Goal: Task Accomplishment & Management: Manage account settings

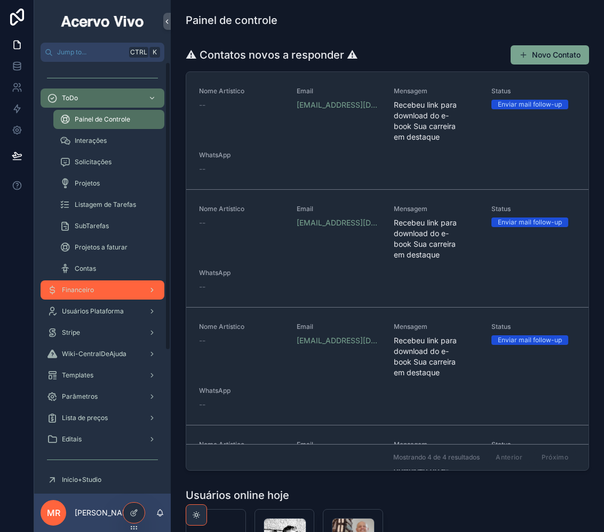
click at [96, 290] on div "Financeiro" at bounding box center [102, 290] width 111 height 17
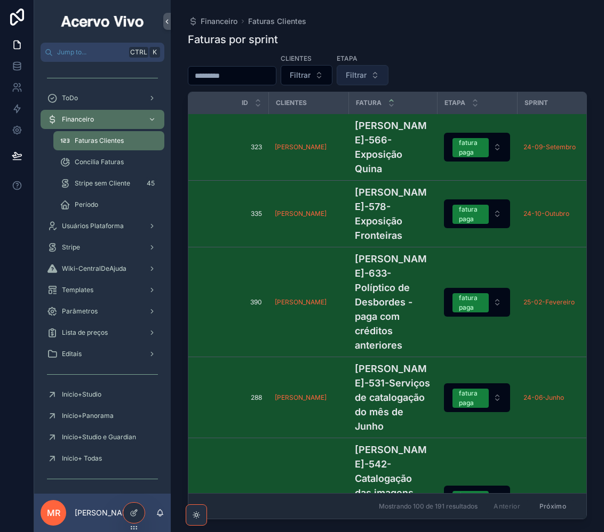
click at [366, 72] on span "Filtrar" at bounding box center [356, 75] width 21 height 11
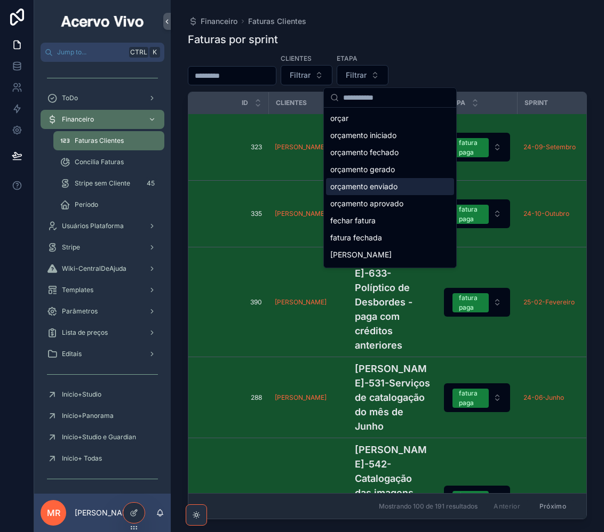
scroll to position [53, 0]
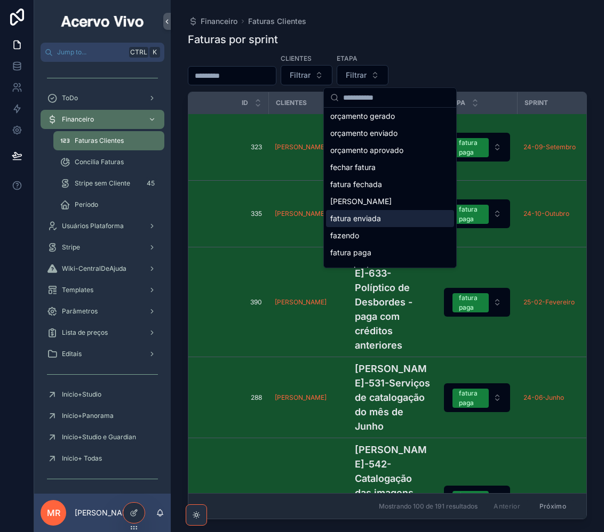
click at [380, 225] on div "fatura enviada" at bounding box center [390, 218] width 128 height 17
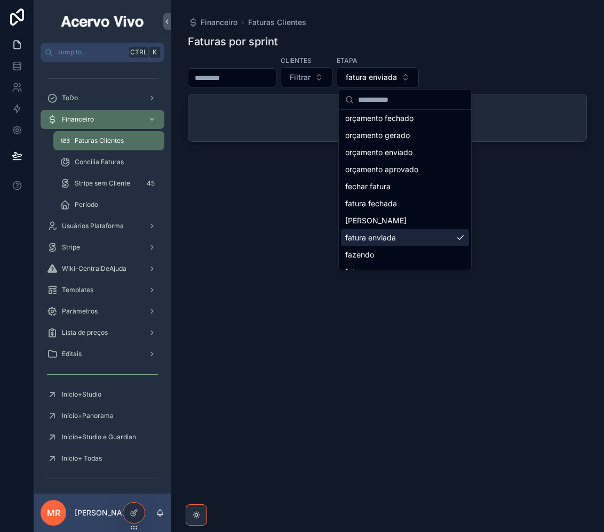
scroll to position [70, 0]
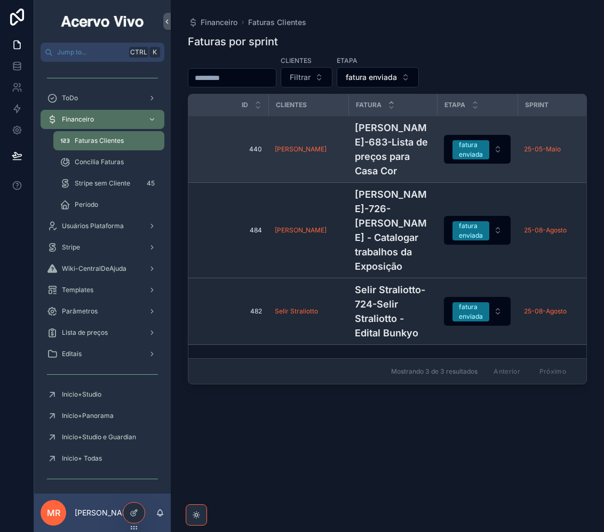
click at [397, 153] on h4 "[PERSON_NAME]-683-Lista de preços para Casa Cor" at bounding box center [393, 150] width 76 height 58
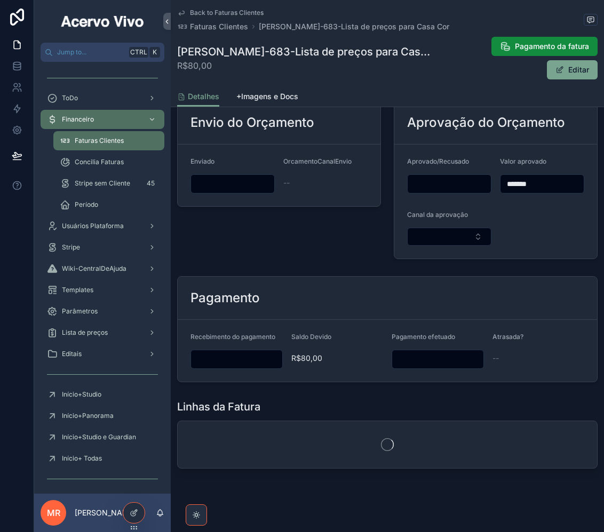
scroll to position [609, 0]
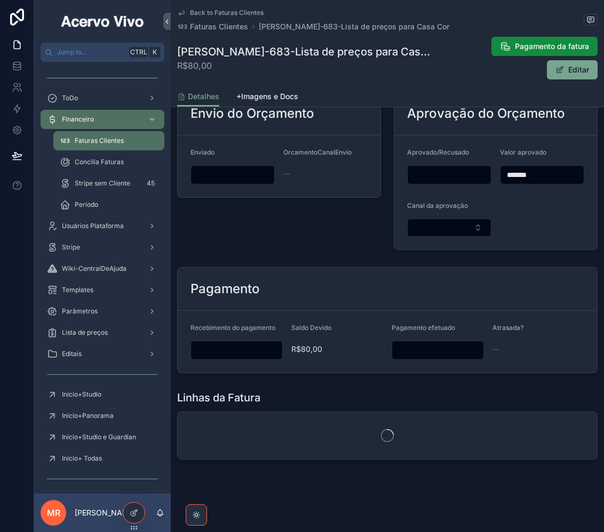
click at [266, 352] on input "scrollable content" at bounding box center [236, 350] width 91 height 15
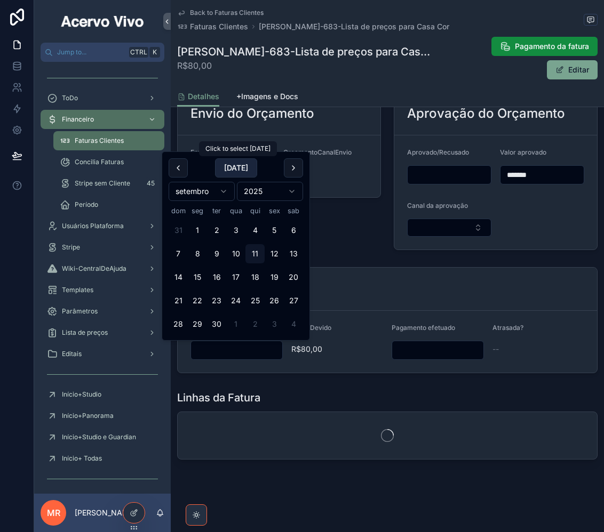
click at [238, 163] on button "[DATE]" at bounding box center [236, 167] width 42 height 19
type input "**********"
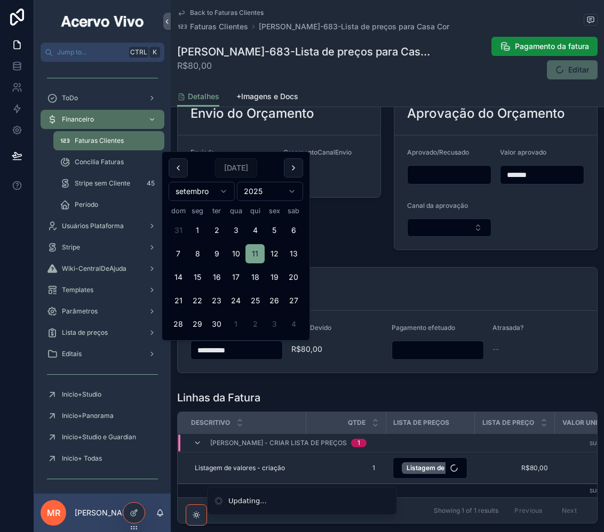
click at [434, 351] on input "scrollable content" at bounding box center [437, 350] width 91 height 15
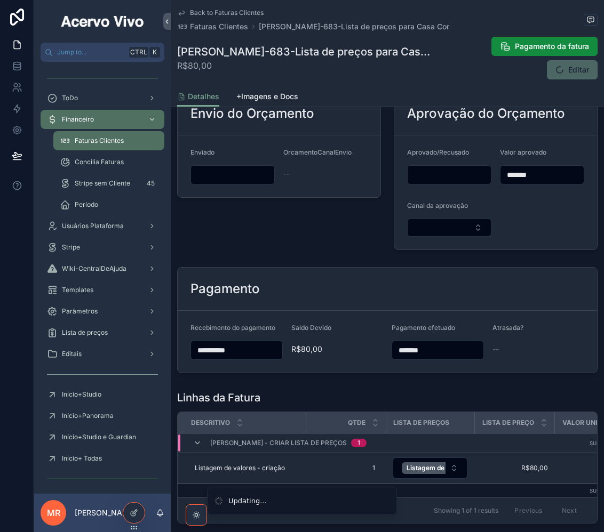
type input "*******"
click at [359, 289] on div "Pagamento" at bounding box center [387, 289] width 394 height 17
click at [220, 12] on span "Back to Faturas Clientes" at bounding box center [227, 13] width 74 height 9
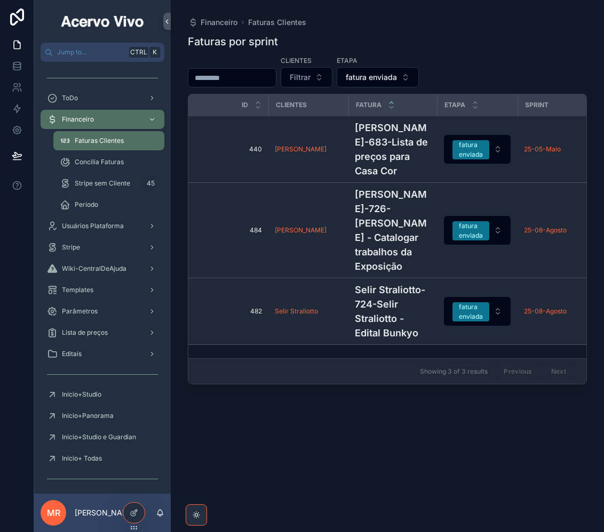
click at [373, 247] on h4 "[PERSON_NAME]-726-[PERSON_NAME] - Catalogar trabalhos da Exposição" at bounding box center [393, 230] width 76 height 86
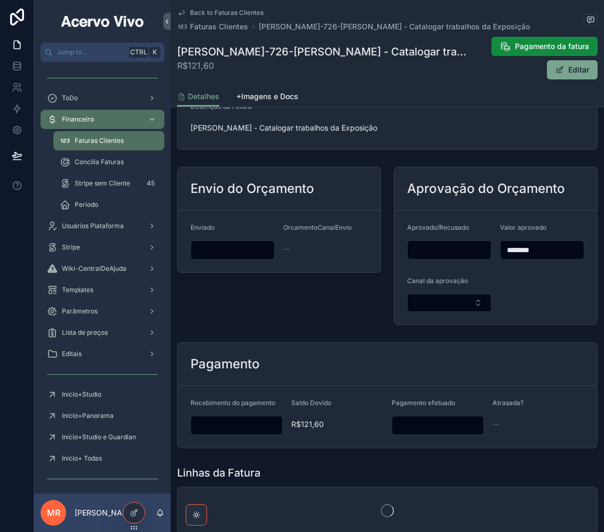
scroll to position [587, 0]
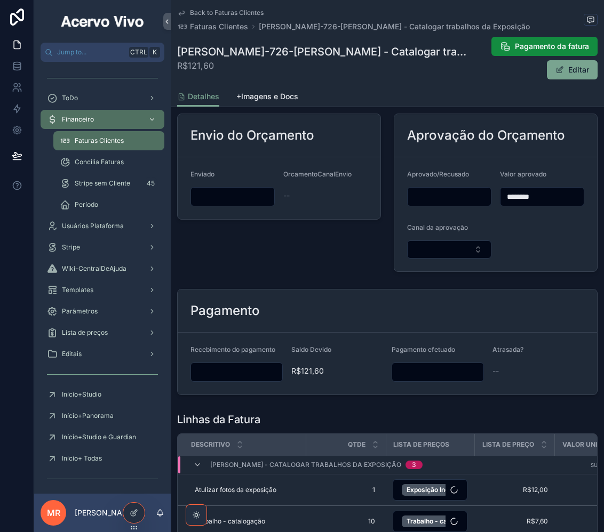
click at [233, 372] on input "scrollable content" at bounding box center [236, 372] width 91 height 15
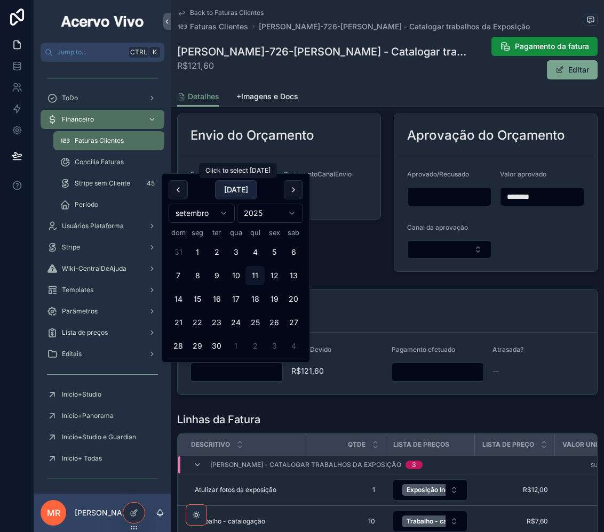
click at [239, 191] on button "[DATE]" at bounding box center [236, 189] width 42 height 19
type input "**********"
click at [457, 379] on input "scrollable content" at bounding box center [437, 372] width 91 height 15
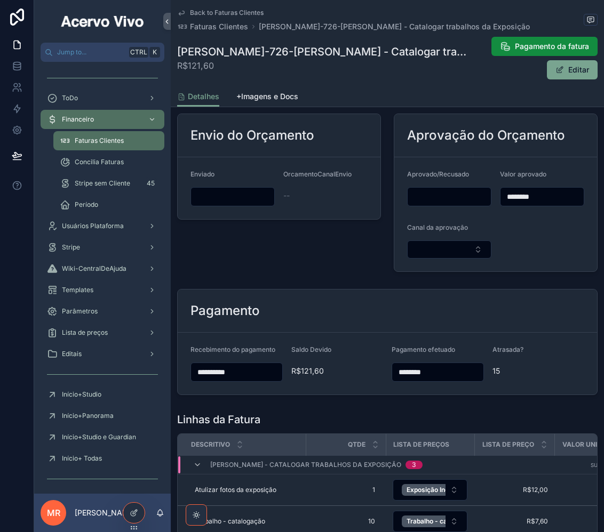
type input "********"
click at [233, 15] on span "Back to Faturas Clientes" at bounding box center [227, 13] width 74 height 9
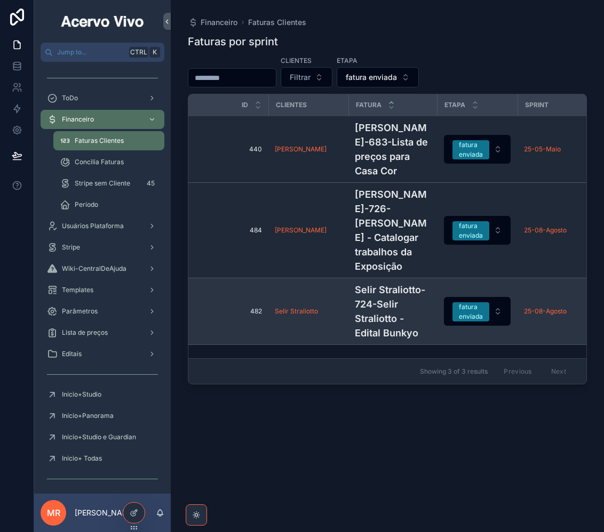
click at [367, 322] on h4 "Selir Straliotto-724-Selir Straliotto - Edital Bunkyo" at bounding box center [393, 312] width 76 height 58
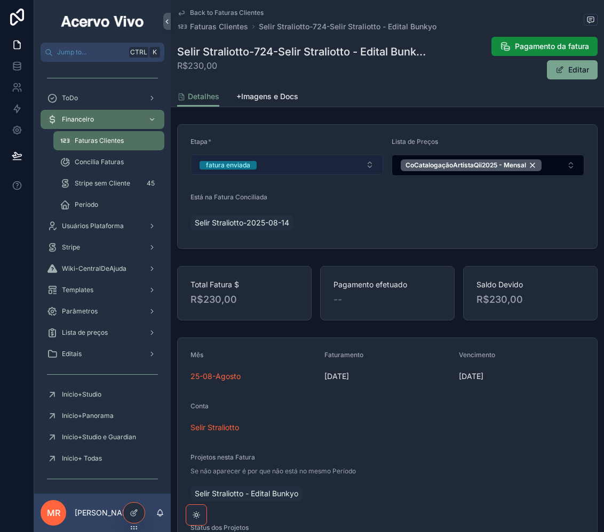
click at [308, 166] on button "fatura enviada" at bounding box center [286, 165] width 193 height 20
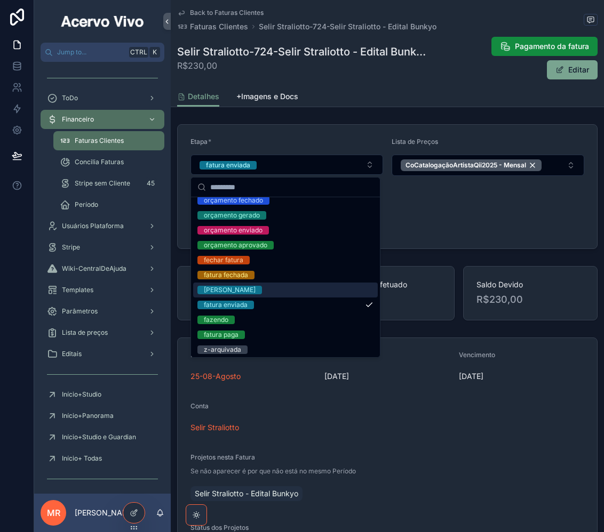
scroll to position [53, 0]
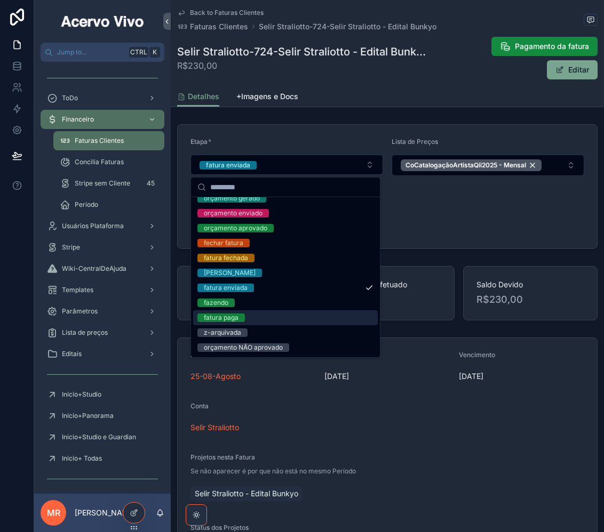
click at [282, 321] on div "fatura paga" at bounding box center [285, 317] width 185 height 15
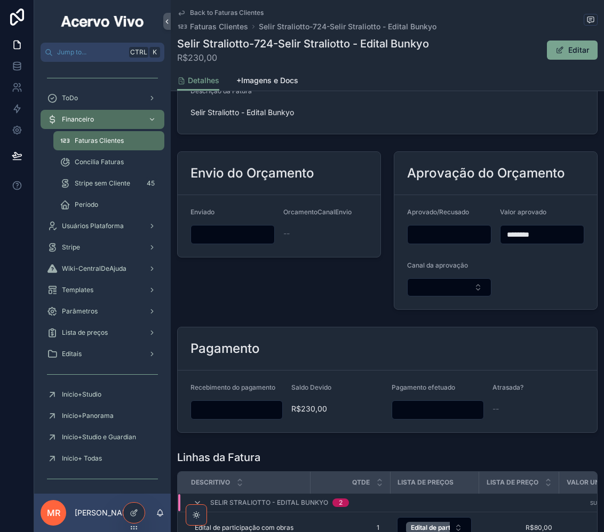
scroll to position [533, 0]
click at [215, 408] on input "scrollable content" at bounding box center [236, 409] width 91 height 15
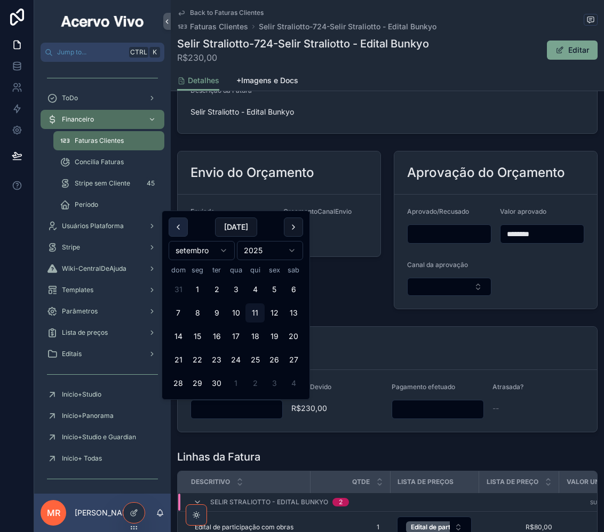
click at [181, 231] on button "scrollable content" at bounding box center [178, 227] width 19 height 19
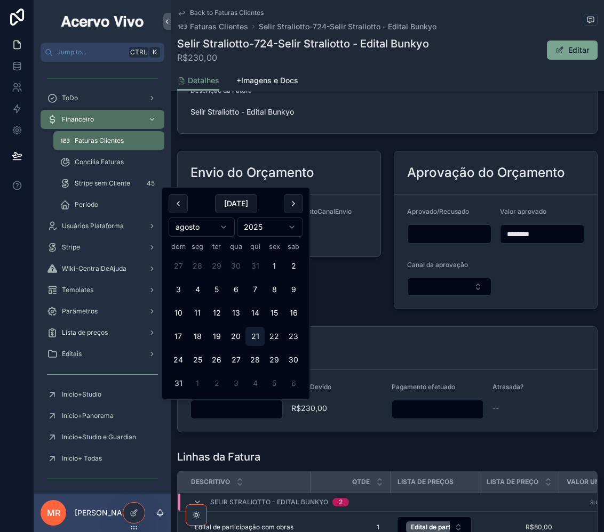
click at [258, 341] on button "21" at bounding box center [254, 336] width 19 height 19
type input "**********"
click at [363, 290] on div "Envio do Orçamento Enviado OrcamentoCanalEnvio --" at bounding box center [279, 230] width 217 height 167
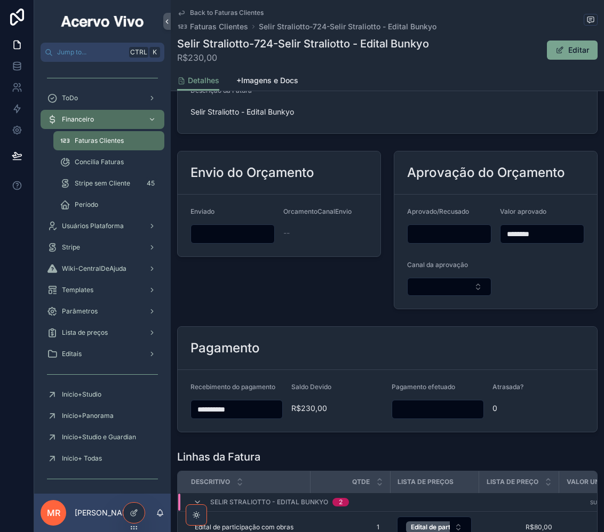
click at [133, 141] on div "Faturas Clientes" at bounding box center [109, 140] width 98 height 17
